Goal: Transaction & Acquisition: Purchase product/service

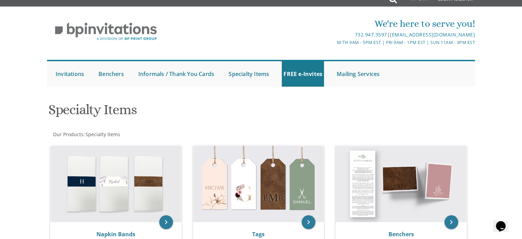
scroll to position [7, 0]
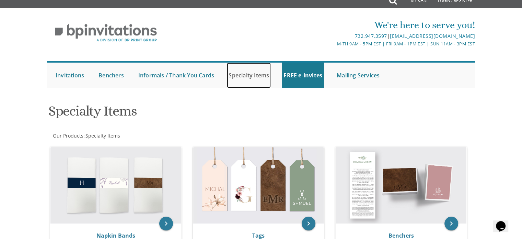
click at [244, 79] on link "Specialty Items" at bounding box center [249, 74] width 44 height 25
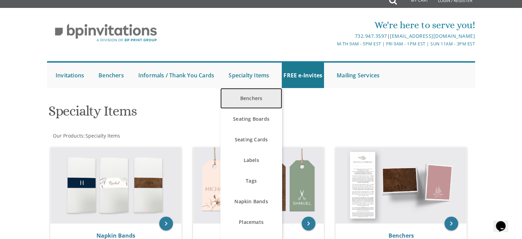
click at [258, 99] on link "Benchers" at bounding box center [251, 98] width 62 height 21
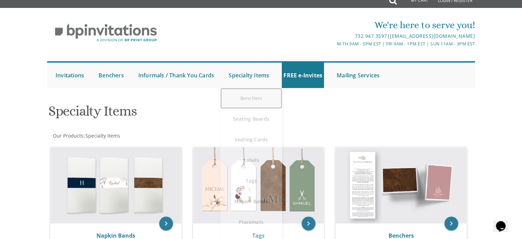
click at [251, 95] on link "Benchers" at bounding box center [251, 98] width 62 height 21
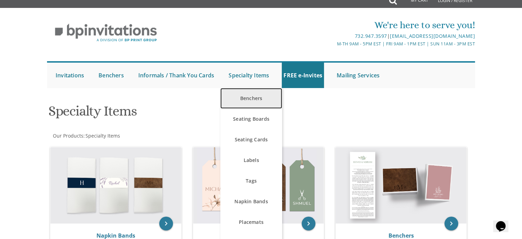
click at [251, 95] on link "Benchers" at bounding box center [251, 98] width 62 height 21
click at [254, 102] on link "Benchers" at bounding box center [251, 98] width 62 height 21
click at [251, 102] on link "Benchers" at bounding box center [251, 98] width 62 height 21
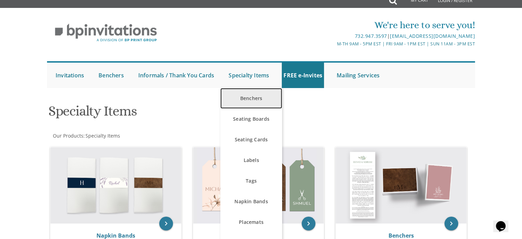
click at [254, 102] on link "Benchers" at bounding box center [251, 98] width 62 height 21
click at [248, 96] on link "Benchers" at bounding box center [251, 98] width 62 height 21
click at [260, 93] on link "Benchers" at bounding box center [251, 98] width 62 height 21
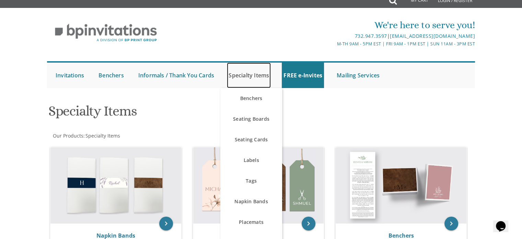
click at [251, 76] on link "Specialty Items" at bounding box center [249, 74] width 44 height 25
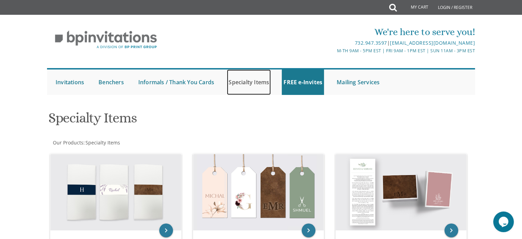
click at [248, 83] on link "Specialty Items" at bounding box center [249, 81] width 44 height 25
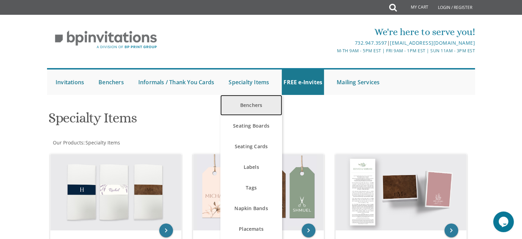
click at [258, 104] on link "Benchers" at bounding box center [251, 105] width 62 height 21
click at [256, 111] on link "Benchers" at bounding box center [251, 105] width 62 height 21
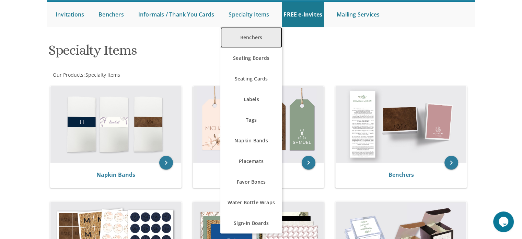
scroll to position [69, 0]
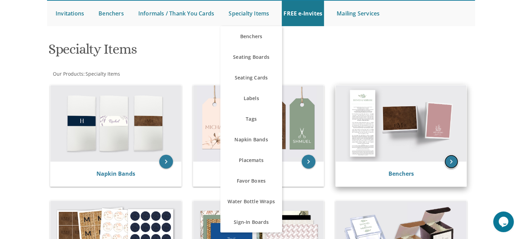
click at [453, 168] on icon "keyboard_arrow_right" at bounding box center [452, 162] width 14 height 14
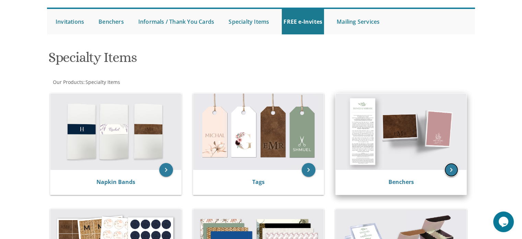
scroll to position [58, 0]
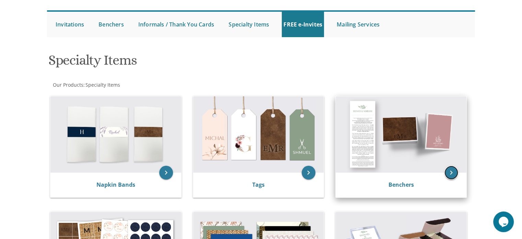
click at [452, 174] on icon "keyboard_arrow_right" at bounding box center [452, 172] width 14 height 14
click at [401, 161] on img at bounding box center [401, 134] width 131 height 76
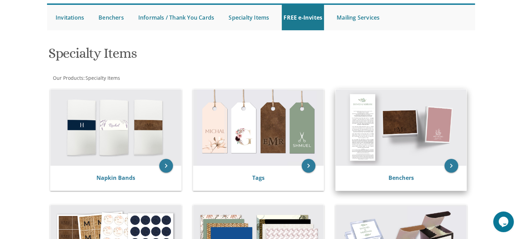
scroll to position [62, 0]
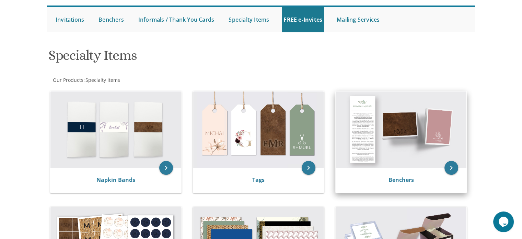
click at [420, 144] on img at bounding box center [401, 129] width 131 height 76
click at [412, 126] on img at bounding box center [401, 129] width 131 height 76
click at [451, 169] on icon "keyboard_arrow_right" at bounding box center [452, 168] width 14 height 14
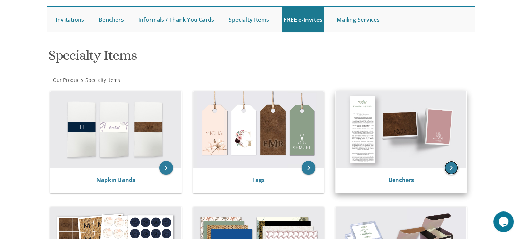
click at [451, 163] on icon "keyboard_arrow_right" at bounding box center [452, 168] width 14 height 14
click at [456, 165] on icon "keyboard_arrow_right" at bounding box center [452, 168] width 14 height 14
click at [411, 172] on div "Benchers" at bounding box center [401, 180] width 131 height 25
click at [403, 180] on link "Benchers" at bounding box center [401, 180] width 25 height 8
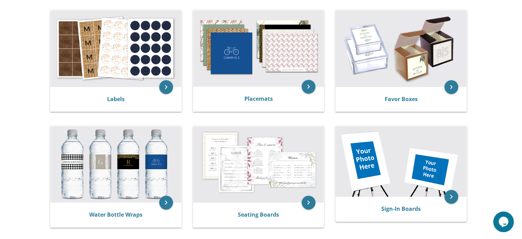
click at [490, 147] on body "My Cart Total: View Cart Item(s) Submit My Cart Total: View Cart Item(s) Login …" at bounding box center [261, 118] width 522 height 755
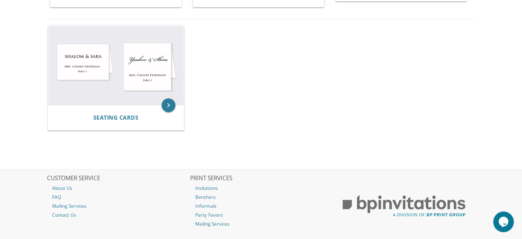
scroll to position [515, 0]
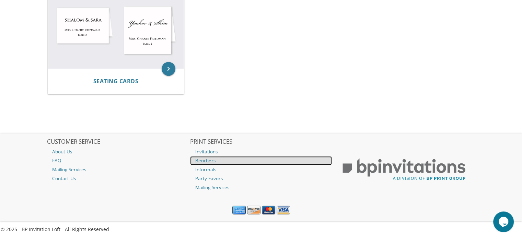
click at [209, 162] on link "Benchers" at bounding box center [261, 160] width 142 height 9
click at [204, 158] on link "Benchers" at bounding box center [261, 160] width 142 height 9
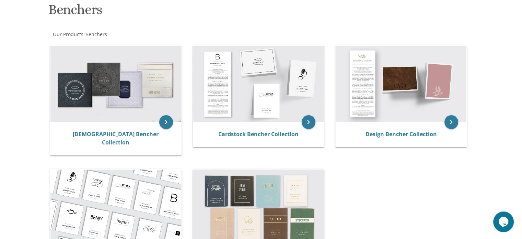
scroll to position [108, 0]
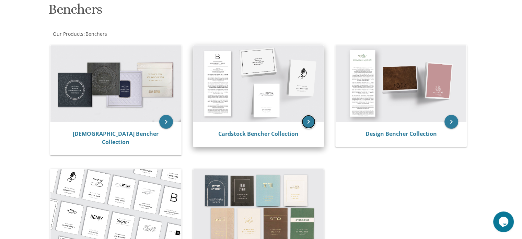
click at [308, 122] on icon "keyboard_arrow_right" at bounding box center [309, 122] width 14 height 14
click at [271, 136] on link "Cardstock Bencher Collection" at bounding box center [258, 134] width 80 height 8
click at [257, 132] on link "Cardstock Bencher Collection" at bounding box center [258, 134] width 80 height 8
drag, startPoint x: 307, startPoint y: 123, endPoint x: 277, endPoint y: 137, distance: 33.2
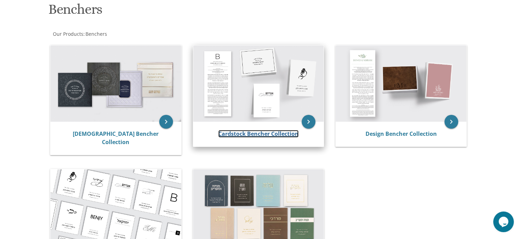
click at [239, 137] on link "Cardstock Bencher Collection" at bounding box center [258, 134] width 80 height 8
click at [254, 134] on link "Cardstock Bencher Collection" at bounding box center [258, 134] width 80 height 8
click at [257, 136] on link "Cardstock Bencher Collection" at bounding box center [258, 134] width 80 height 8
click at [313, 124] on icon "keyboard_arrow_right" at bounding box center [309, 122] width 14 height 14
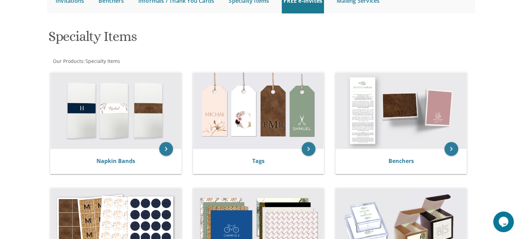
scroll to position [82, 0]
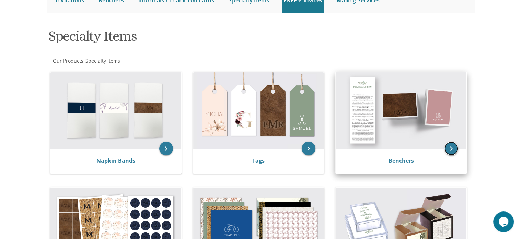
click at [452, 150] on icon "keyboard_arrow_right" at bounding box center [452, 148] width 14 height 14
click at [452, 159] on div "Benchers" at bounding box center [401, 161] width 114 height 8
click at [404, 162] on link "Benchers" at bounding box center [401, 161] width 25 height 8
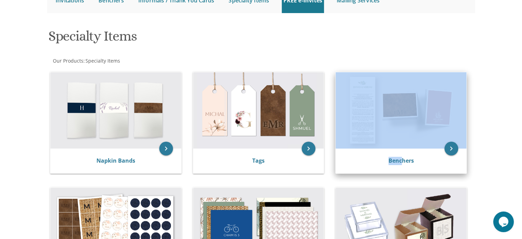
drag, startPoint x: 404, startPoint y: 162, endPoint x: 403, endPoint y: 171, distance: 9.3
click at [403, 171] on div "keyboard_arrow_right Napkin Bands keyboard_arrow_right Tags keyboard_arrow_righ…" at bounding box center [261, 239] width 428 height 347
click at [454, 149] on icon "keyboard_arrow_right" at bounding box center [452, 148] width 14 height 14
click at [431, 107] on img at bounding box center [401, 110] width 131 height 76
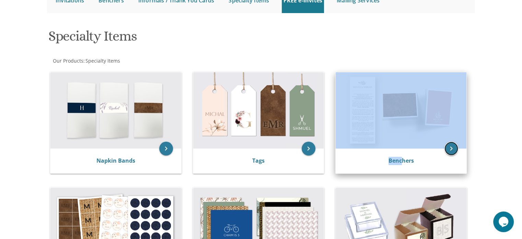
click at [452, 149] on icon "keyboard_arrow_right" at bounding box center [452, 148] width 14 height 14
click at [450, 154] on icon "keyboard_arrow_right" at bounding box center [452, 148] width 14 height 14
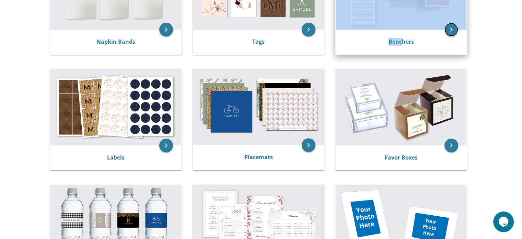
scroll to position [198, 0]
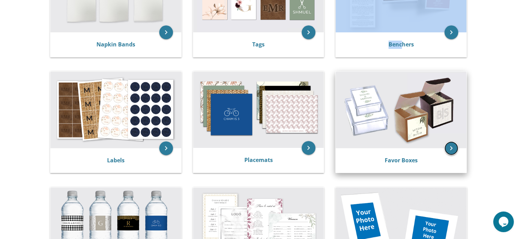
click at [453, 150] on icon "keyboard_arrow_right" at bounding box center [452, 148] width 14 height 14
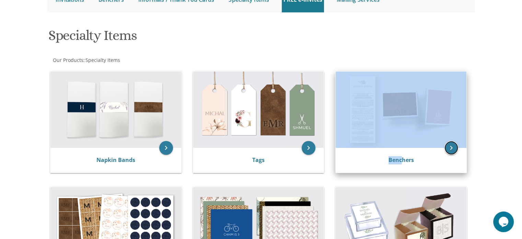
click at [452, 144] on icon "keyboard_arrow_right" at bounding box center [452, 148] width 14 height 14
click at [447, 152] on icon "keyboard_arrow_right" at bounding box center [452, 148] width 14 height 14
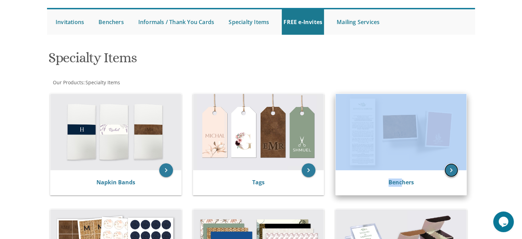
scroll to position [53, 0]
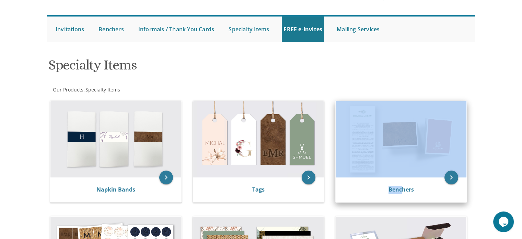
click at [435, 162] on img at bounding box center [401, 139] width 131 height 76
click at [434, 157] on img at bounding box center [401, 139] width 131 height 76
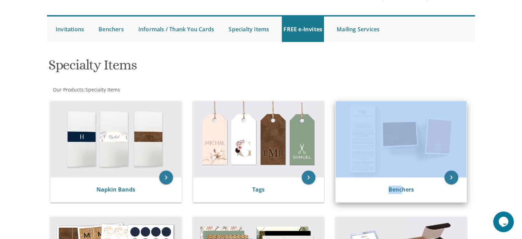
click at [435, 154] on img at bounding box center [401, 139] width 131 height 76
click at [414, 189] on link "Benchers" at bounding box center [401, 189] width 25 height 8
click at [451, 177] on icon "keyboard_arrow_right" at bounding box center [452, 177] width 14 height 14
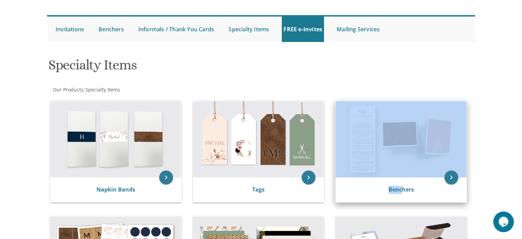
click at [404, 138] on img at bounding box center [401, 139] width 131 height 76
click at [398, 189] on link "Benchers" at bounding box center [401, 189] width 25 height 8
click at [404, 190] on link "Benchers" at bounding box center [401, 189] width 25 height 8
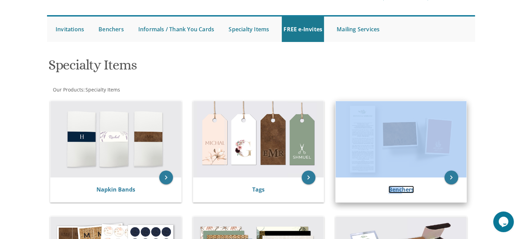
click at [404, 190] on link "Benchers" at bounding box center [401, 189] width 25 height 8
click at [403, 189] on link "Benchers" at bounding box center [401, 189] width 25 height 8
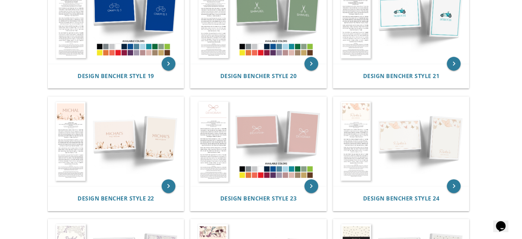
scroll to position [917, 0]
